Goal: Entertainment & Leisure: Consume media (video, audio)

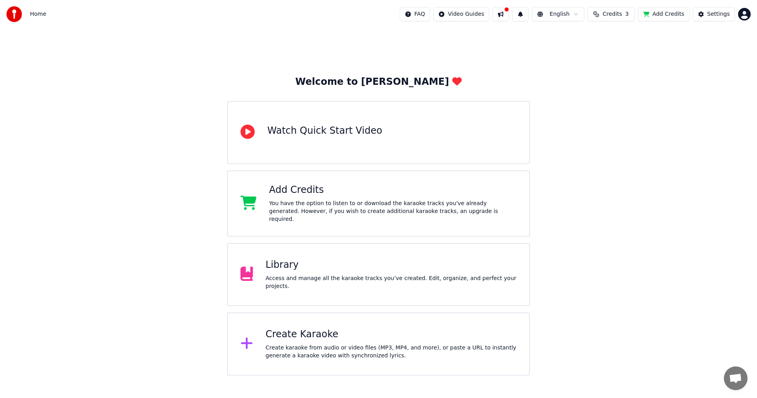
click at [652, 13] on button "Add Credits" at bounding box center [664, 14] width 52 height 14
click at [387, 271] on div "Library" at bounding box center [391, 265] width 251 height 13
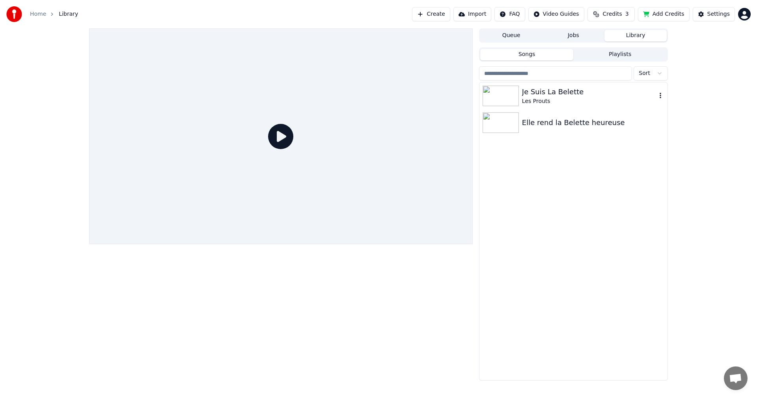
click at [616, 101] on div "Les Prouts" at bounding box center [589, 101] width 134 height 8
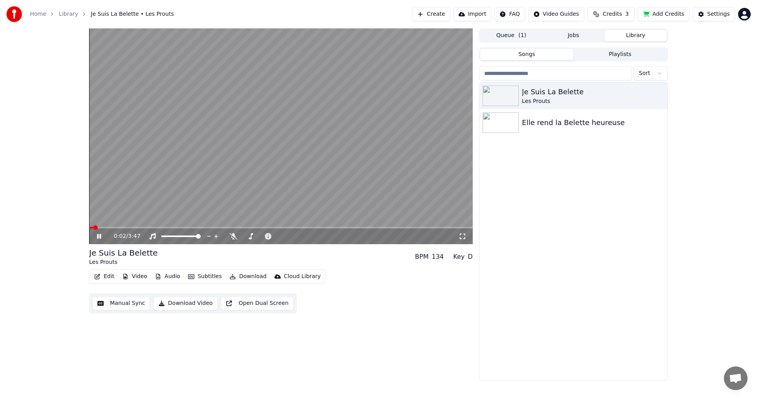
click at [101, 239] on icon at bounding box center [104, 236] width 19 height 6
click at [164, 279] on button "Audio" at bounding box center [168, 276] width 32 height 11
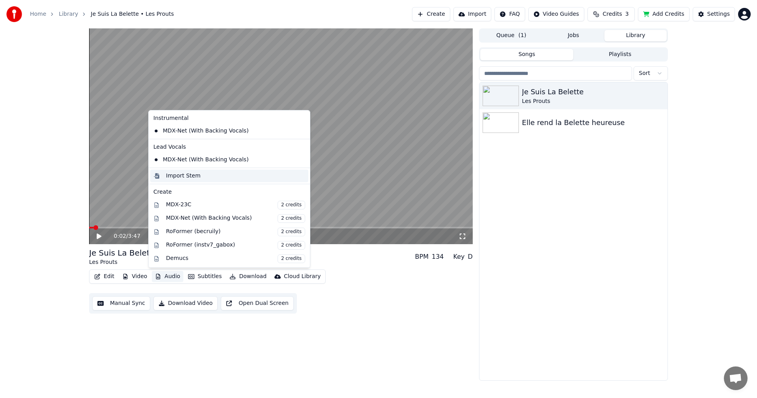
click at [244, 172] on div "Import Stem" at bounding box center [235, 176] width 139 height 8
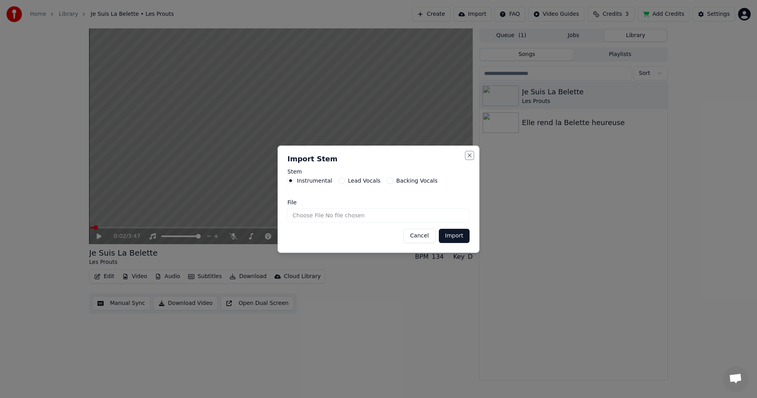
click at [469, 156] on button "Close" at bounding box center [469, 155] width 6 height 6
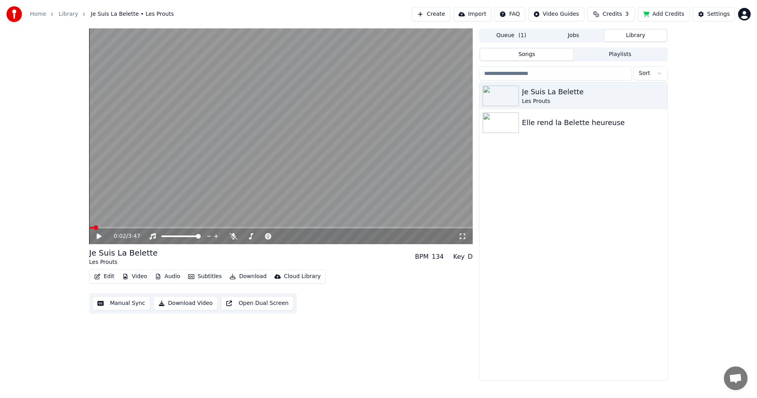
click at [98, 236] on icon at bounding box center [99, 236] width 5 height 6
click at [91, 227] on span at bounding box center [90, 228] width 2 height 2
click at [97, 233] on icon at bounding box center [104, 236] width 19 height 6
click at [236, 236] on icon at bounding box center [233, 236] width 8 height 6
click at [103, 237] on icon at bounding box center [104, 236] width 19 height 6
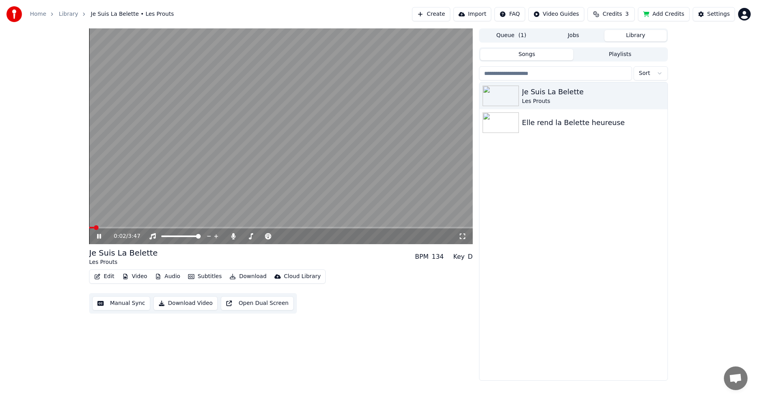
click at [117, 227] on span at bounding box center [281, 228] width 384 height 2
click at [733, 378] on span "Open chat" at bounding box center [735, 378] width 13 height 11
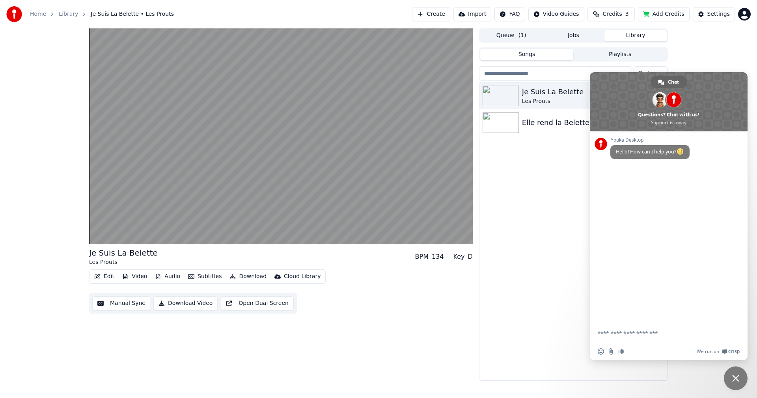
click at [739, 379] on span "Close chat" at bounding box center [735, 377] width 7 height 7
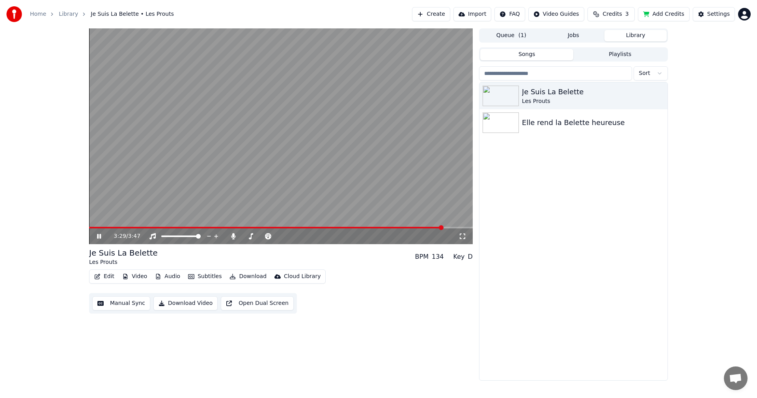
click at [98, 237] on icon at bounding box center [99, 236] width 4 height 5
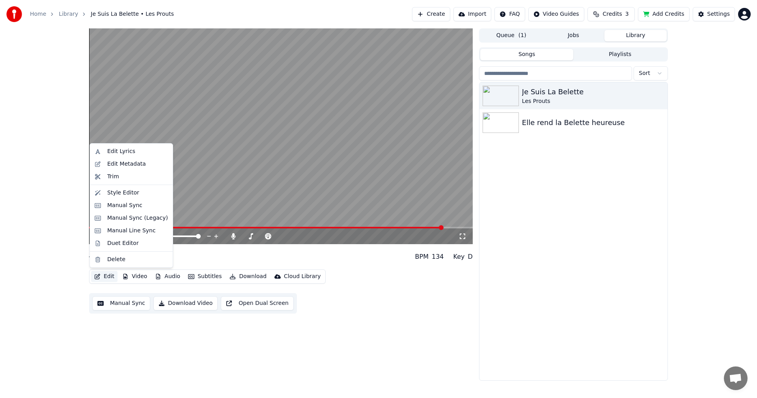
click at [110, 274] on button "Edit" at bounding box center [104, 276] width 26 height 11
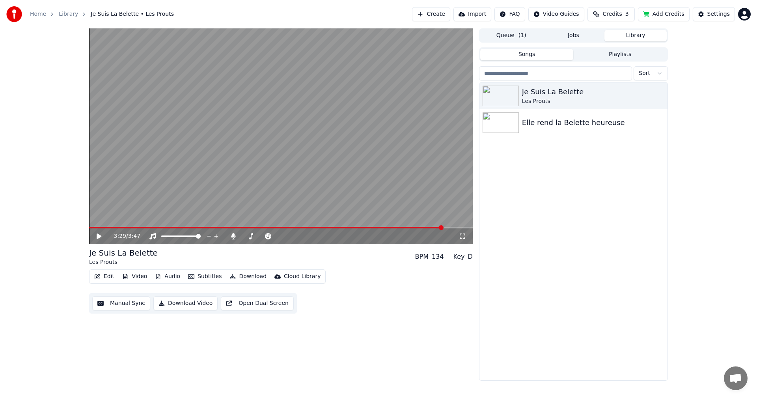
click at [427, 317] on div "3:29 / 3:47 Je Suis La Belette Les Prouts BPM 134 Key D Edit Video Audio Subtit…" at bounding box center [281, 204] width 384 height 352
click at [442, 15] on button "Create" at bounding box center [431, 14] width 38 height 14
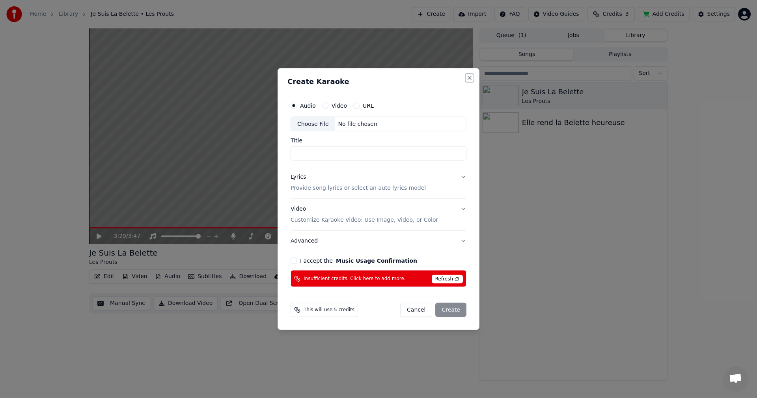
click at [467, 79] on button "Close" at bounding box center [469, 77] width 6 height 6
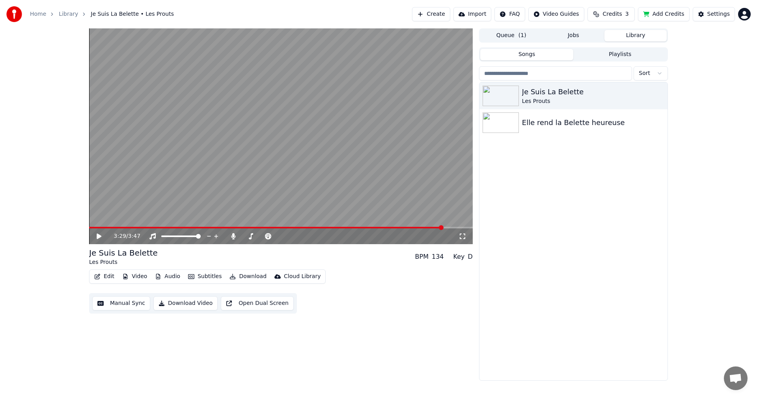
click at [663, 10] on button "Add Credits" at bounding box center [664, 14] width 52 height 14
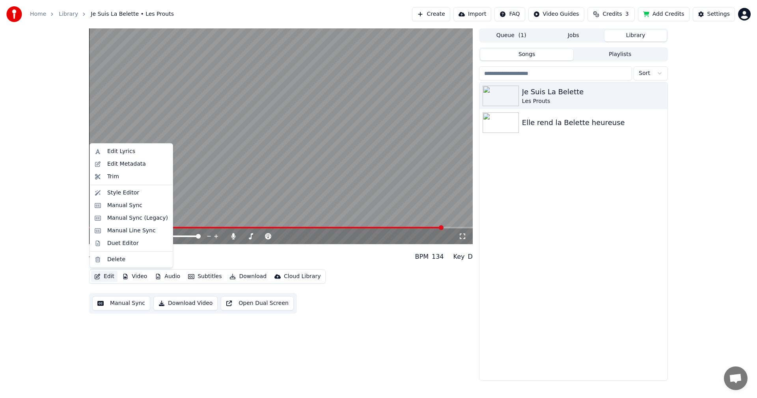
click at [113, 276] on button "Edit" at bounding box center [104, 276] width 26 height 11
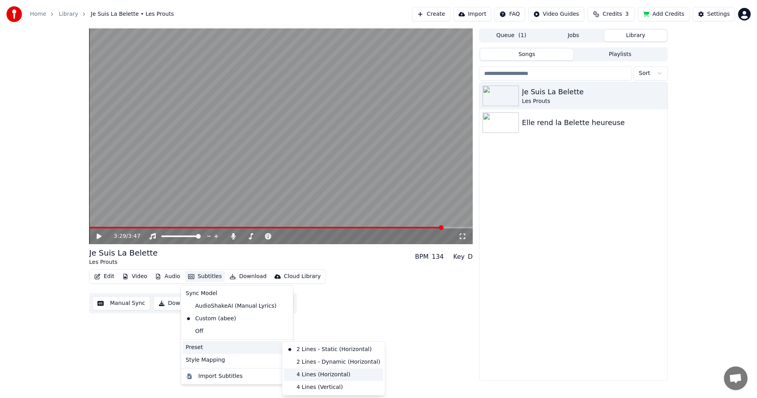
click at [310, 373] on div "4 Lines (Horizontal)" at bounding box center [333, 374] width 99 height 13
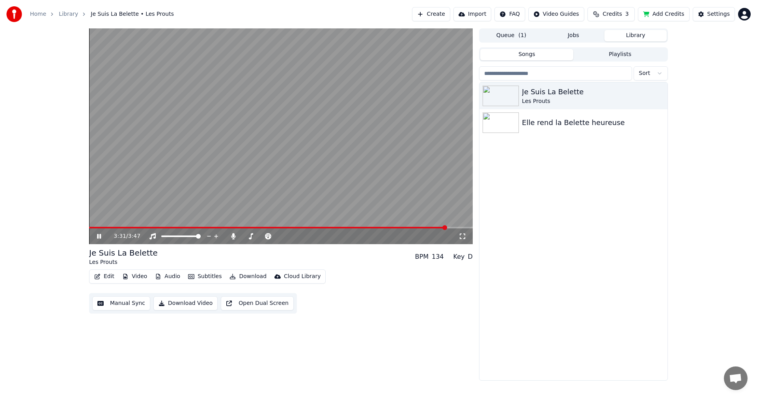
click at [151, 226] on video at bounding box center [281, 136] width 384 height 216
click at [151, 227] on span at bounding box center [268, 228] width 358 height 2
click at [237, 160] on video at bounding box center [281, 136] width 384 height 216
click at [100, 236] on icon at bounding box center [99, 236] width 4 height 5
click at [137, 277] on button "Video" at bounding box center [134, 276] width 31 height 11
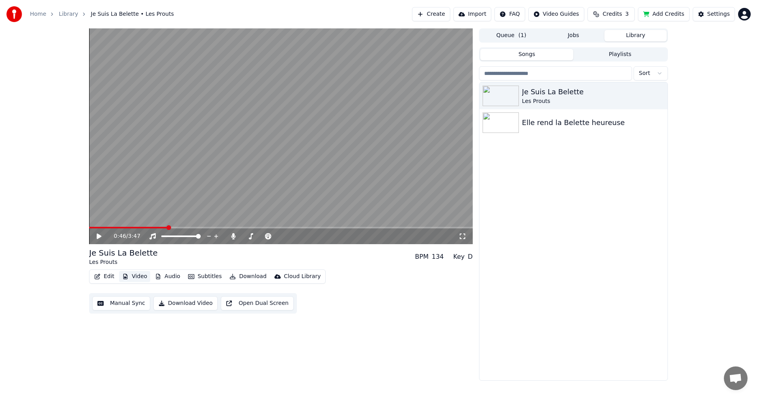
click at [137, 277] on button "Video" at bounding box center [134, 276] width 31 height 11
click at [108, 276] on button "Edit" at bounding box center [104, 276] width 26 height 11
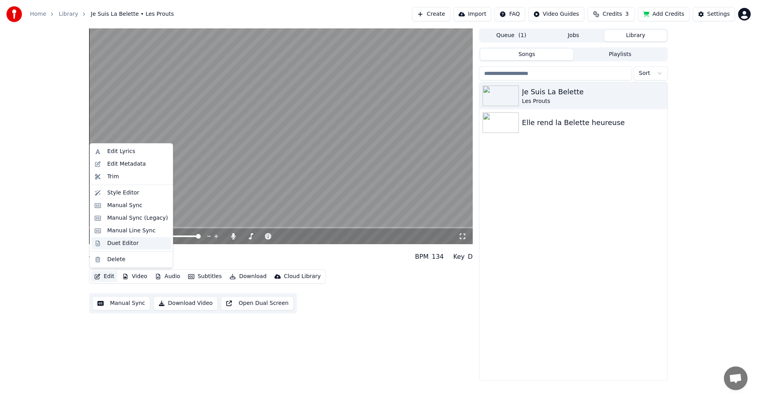
click at [129, 243] on div "Duet Editor" at bounding box center [123, 243] width 32 height 8
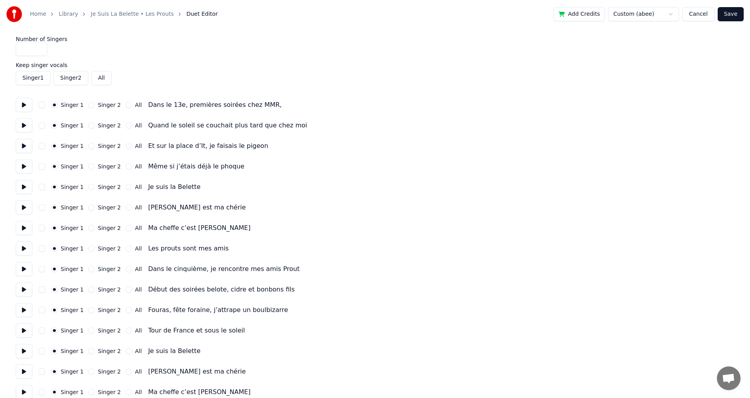
click at [700, 17] on button "Cancel" at bounding box center [698, 14] width 32 height 14
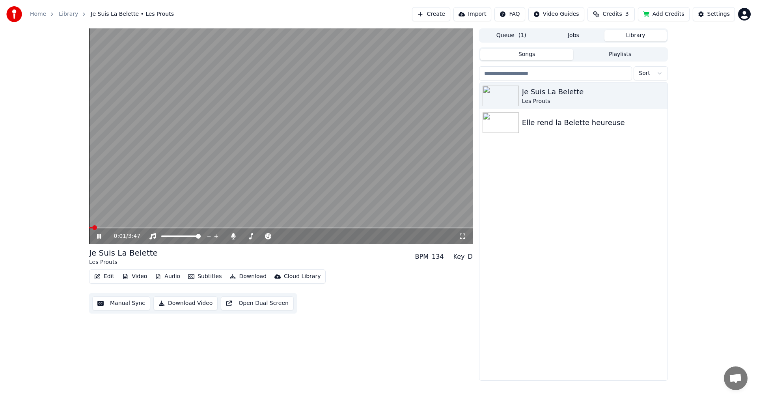
click at [96, 238] on icon at bounding box center [104, 236] width 19 height 6
click at [115, 278] on button "Edit" at bounding box center [104, 276] width 26 height 11
click at [349, 344] on div "0:02 / 3:47 Je Suis La Belette Les Prouts BPM 134 Key D Edit Video Audio Subtit…" at bounding box center [281, 204] width 384 height 352
click at [581, 189] on div "Je Suis La Belette Les Prouts Elle rend la Belette heureuse" at bounding box center [573, 231] width 188 height 298
click at [718, 13] on div "Settings" at bounding box center [718, 14] width 22 height 8
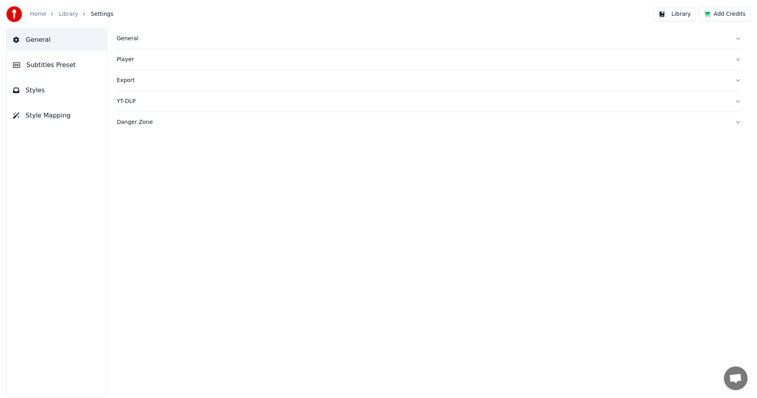
click at [65, 13] on link "Library" at bounding box center [68, 14] width 19 height 8
